Goal: Task Accomplishment & Management: Manage account settings

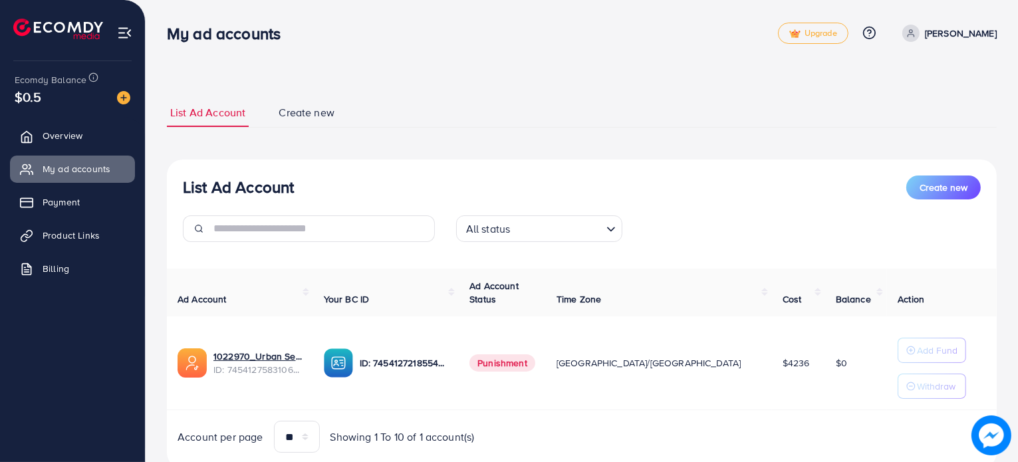
click at [969, 39] on p "[PERSON_NAME]" at bounding box center [961, 33] width 72 height 16
click at [920, 80] on span "Profile" at bounding box center [914, 79] width 31 height 16
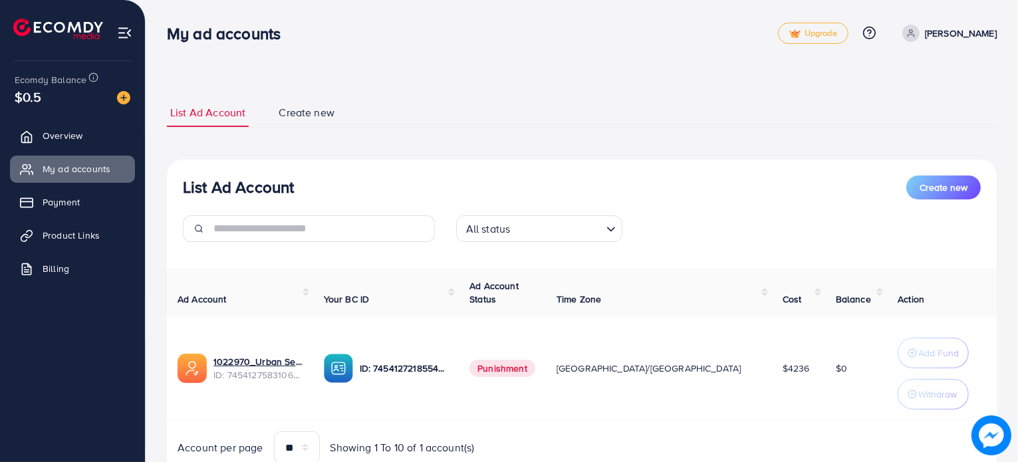
select select "********"
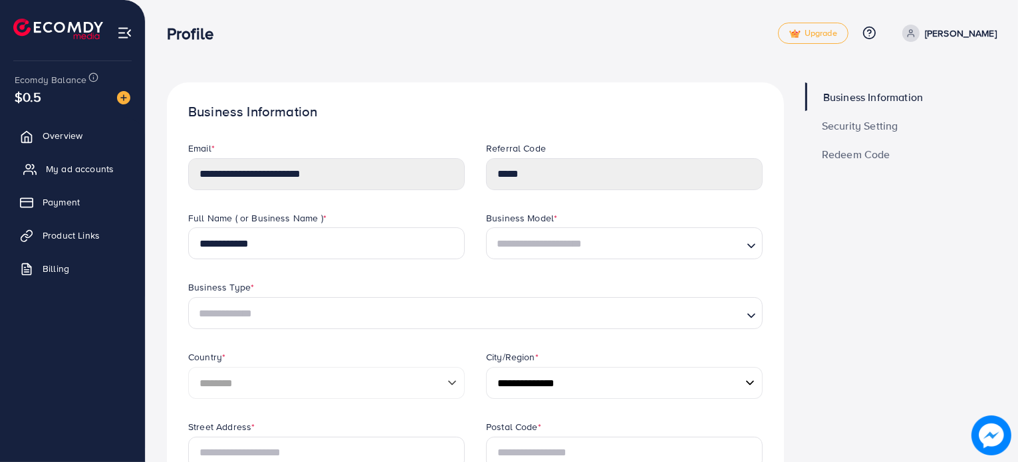
click at [98, 165] on span "My ad accounts" at bounding box center [80, 168] width 68 height 13
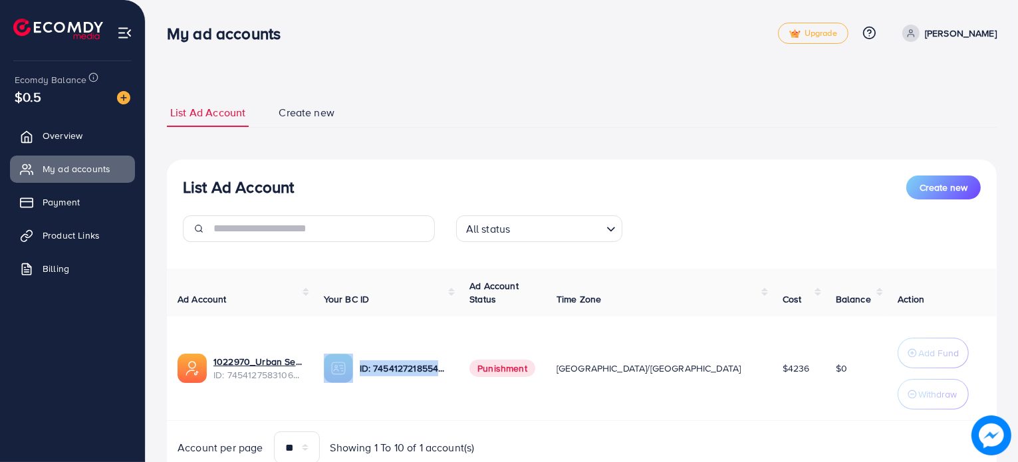
drag, startPoint x: 512, startPoint y: 372, endPoint x: 391, endPoint y: 377, distance: 121.1
click at [391, 377] on div "ID: 7454127218554585105" at bounding box center [386, 368] width 125 height 29
copy div "ID: 7454127218554585105"
